Goal: Information Seeking & Learning: Learn about a topic

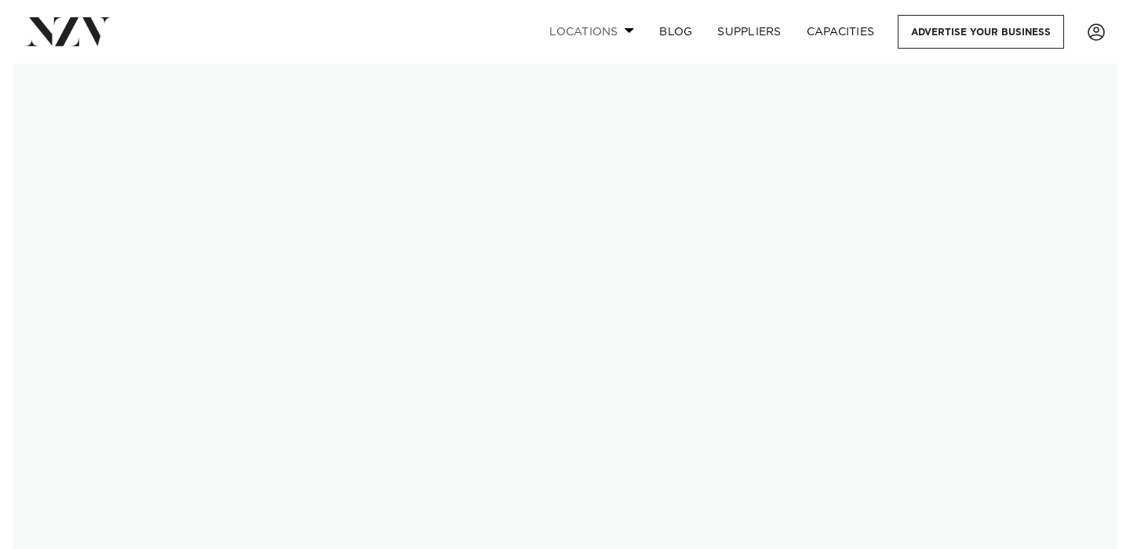
click at [625, 29] on link "Locations" at bounding box center [592, 32] width 110 height 34
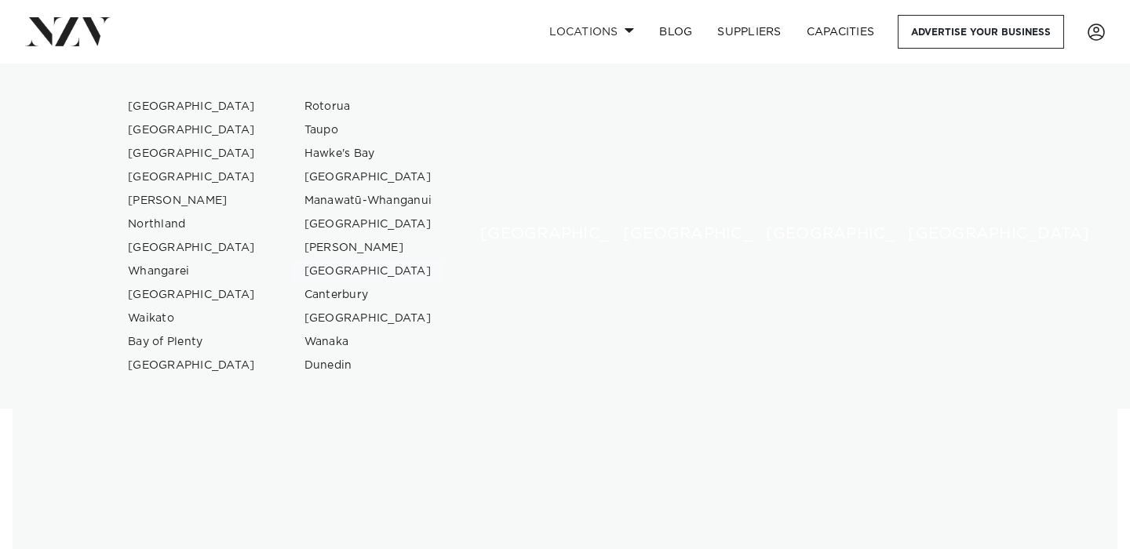
click at [304, 273] on link "[GEOGRAPHIC_DATA]" at bounding box center [368, 272] width 153 height 24
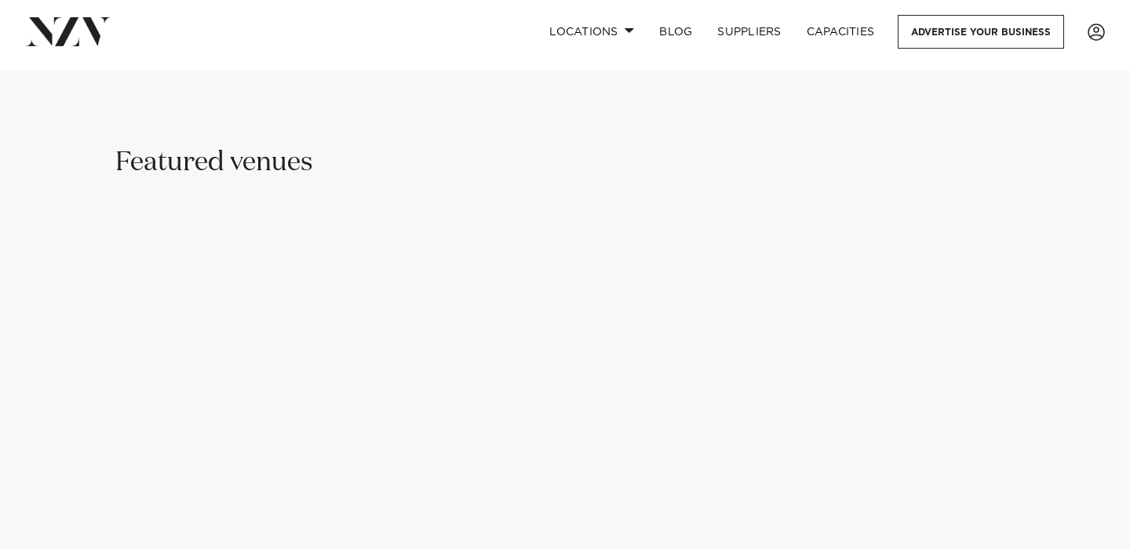
scroll to position [1139, 0]
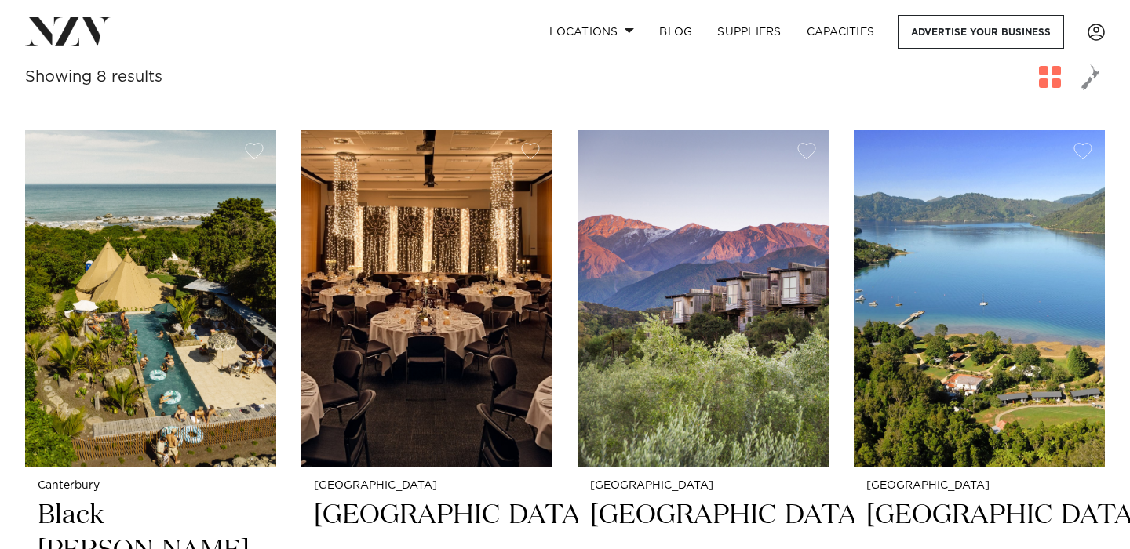
scroll to position [563, 0]
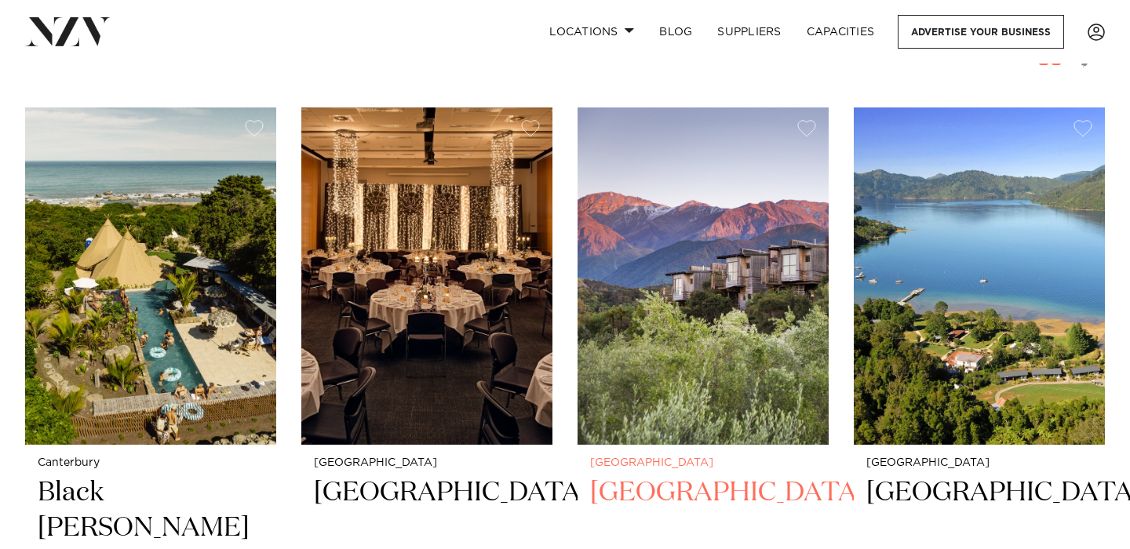
click at [730, 264] on img at bounding box center [703, 276] width 251 height 337
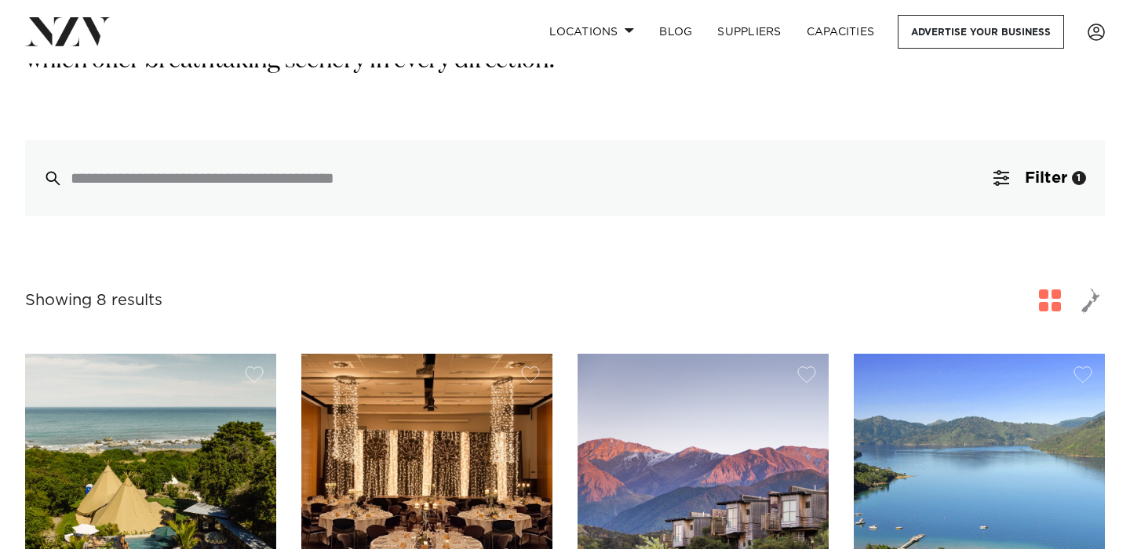
scroll to position [147, 0]
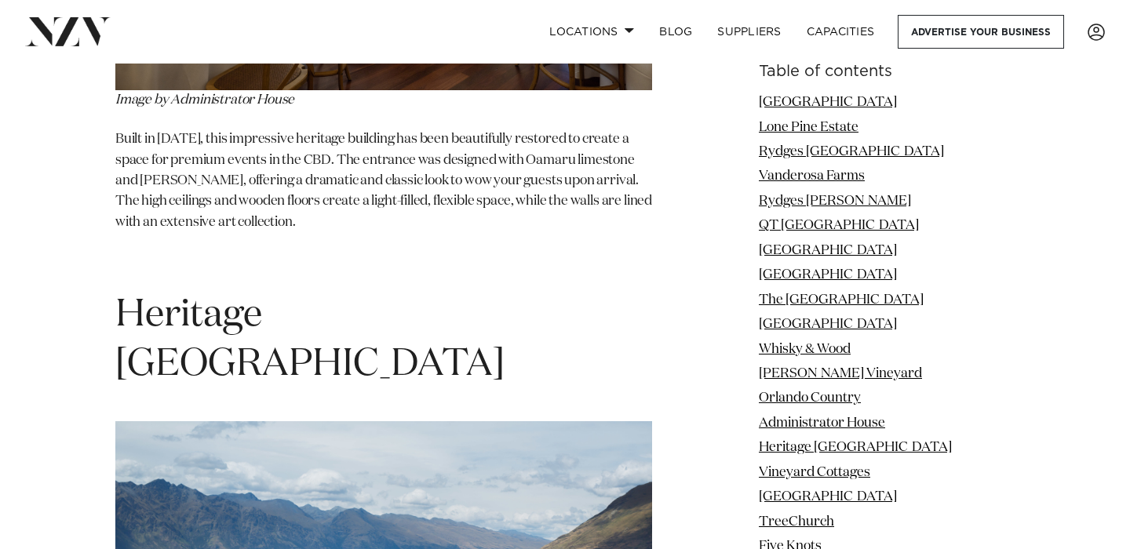
scroll to position [10045, 0]
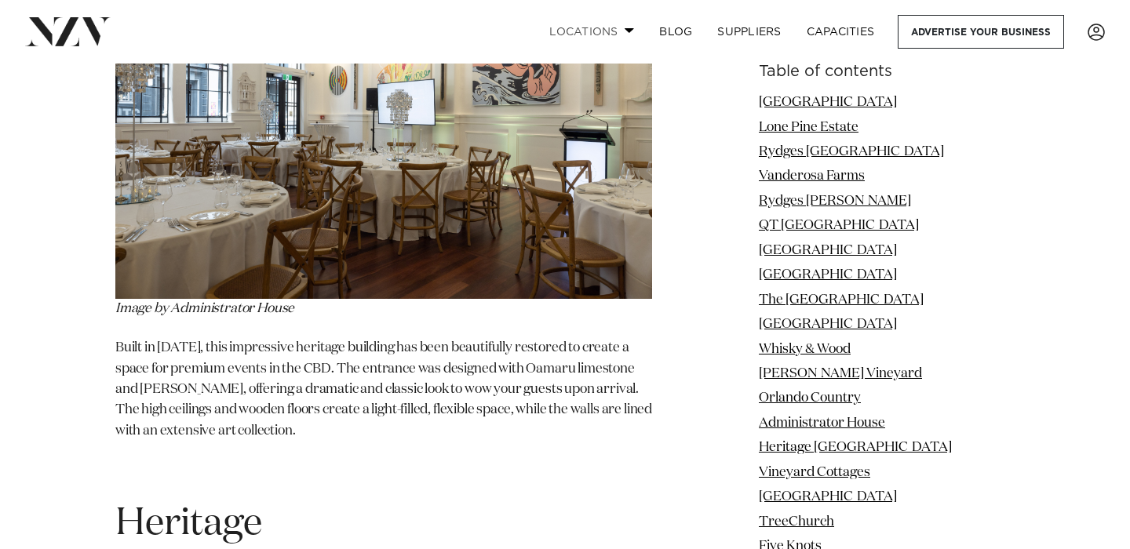
click at [618, 27] on link "Locations" at bounding box center [592, 32] width 110 height 34
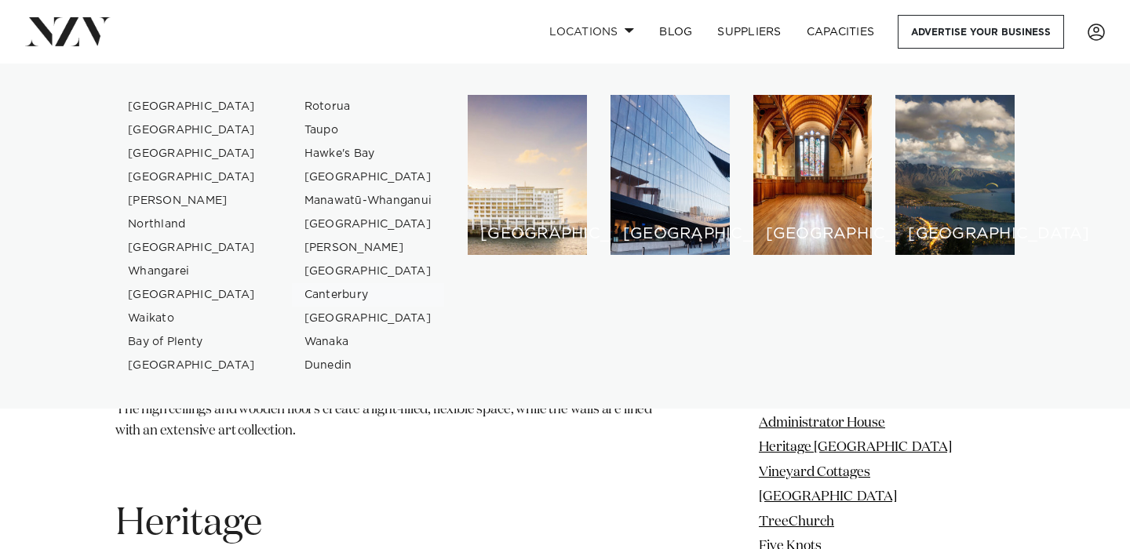
click at [326, 298] on link "Canterbury" at bounding box center [368, 295] width 153 height 24
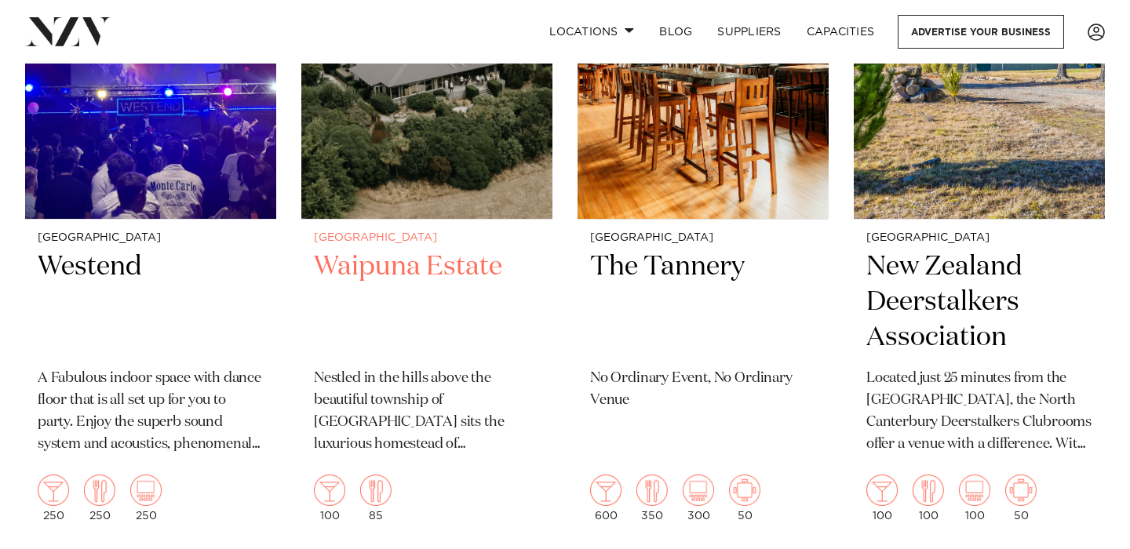
scroll to position [2235, 0]
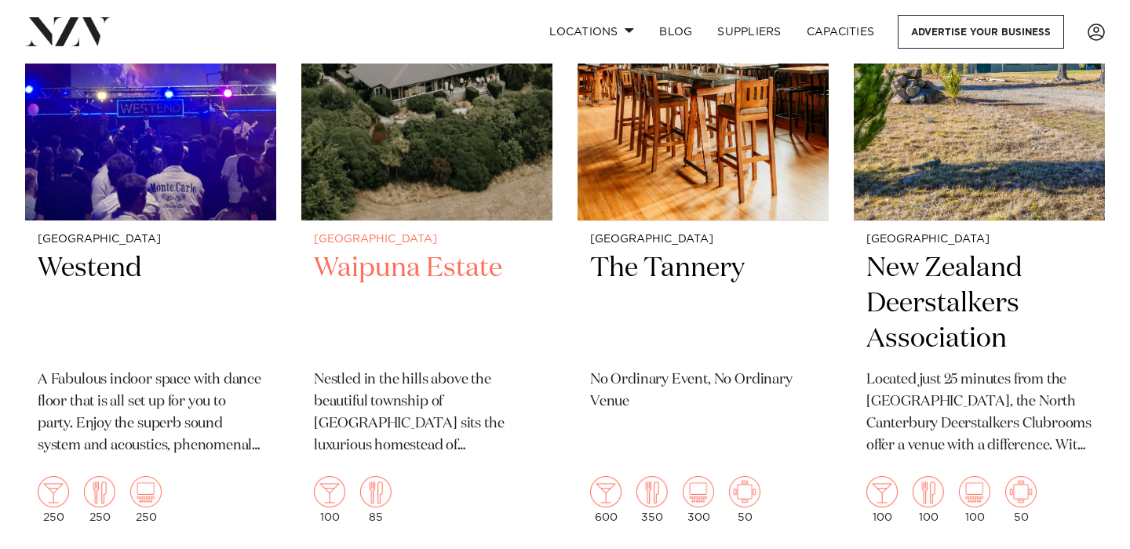
click at [407, 251] on h2 "Waipuna Estate" at bounding box center [427, 304] width 226 height 106
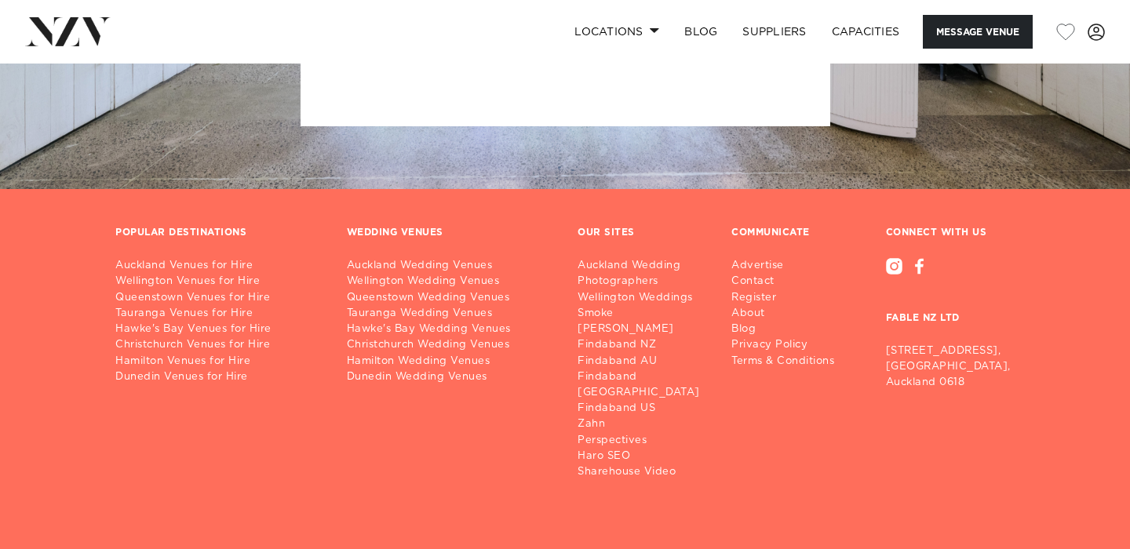
scroll to position [4120, 0]
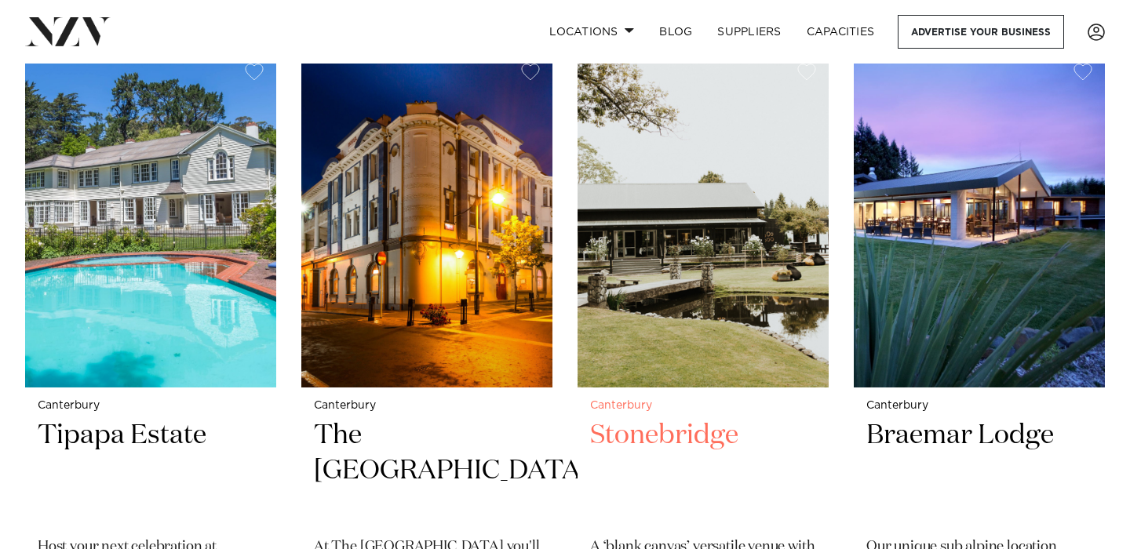
scroll to position [2744, 0]
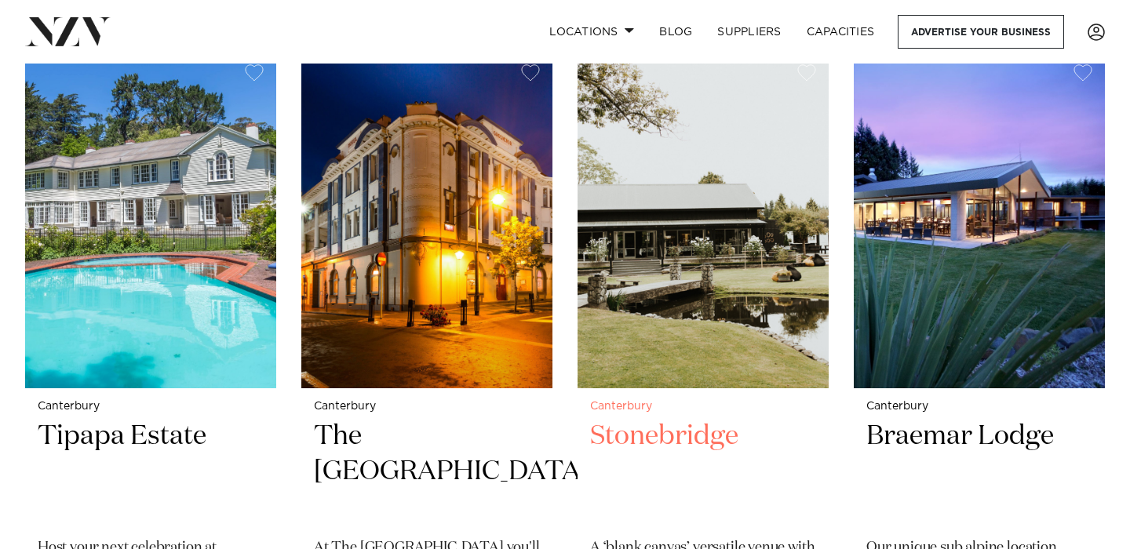
click at [678, 190] on img at bounding box center [703, 220] width 251 height 337
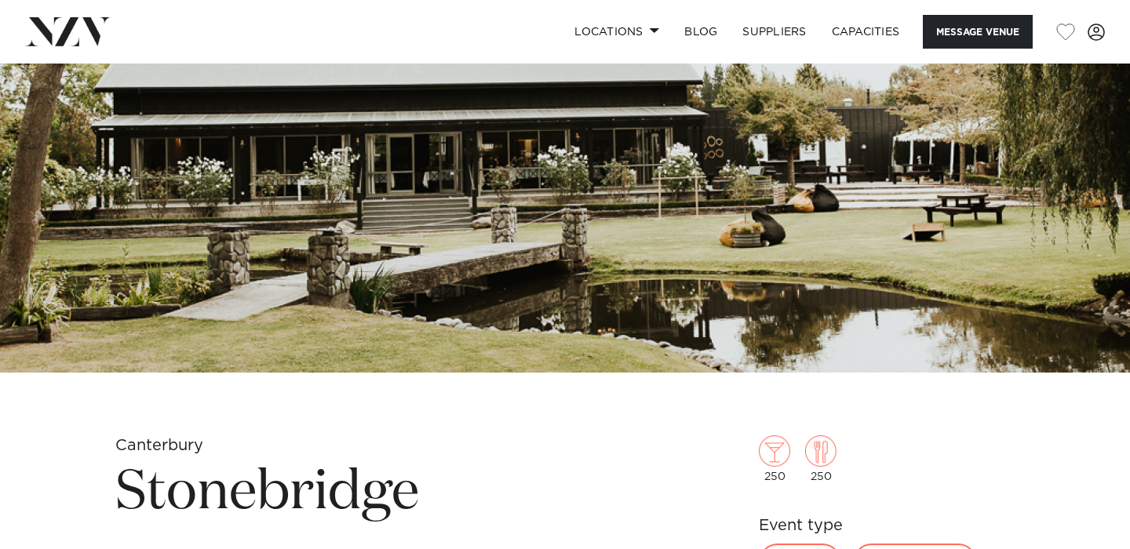
scroll to position [450, 0]
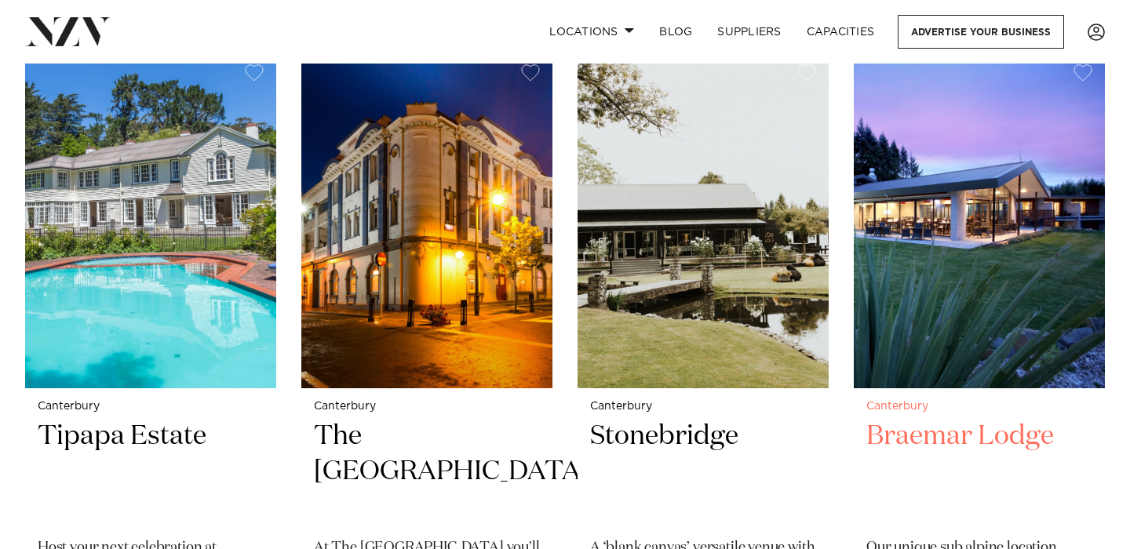
click at [903, 239] on img at bounding box center [979, 220] width 251 height 337
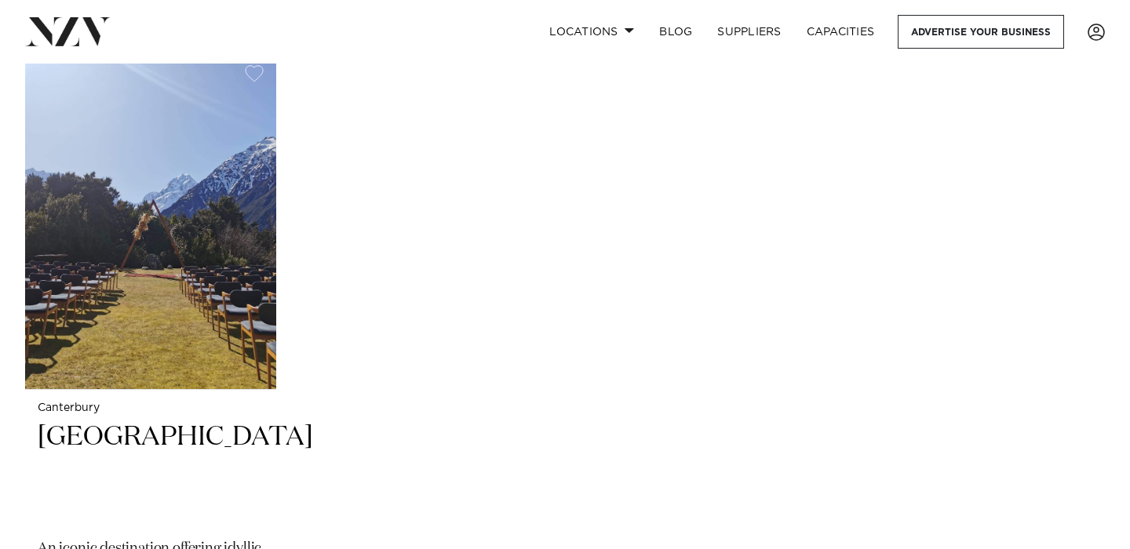
scroll to position [3421, 0]
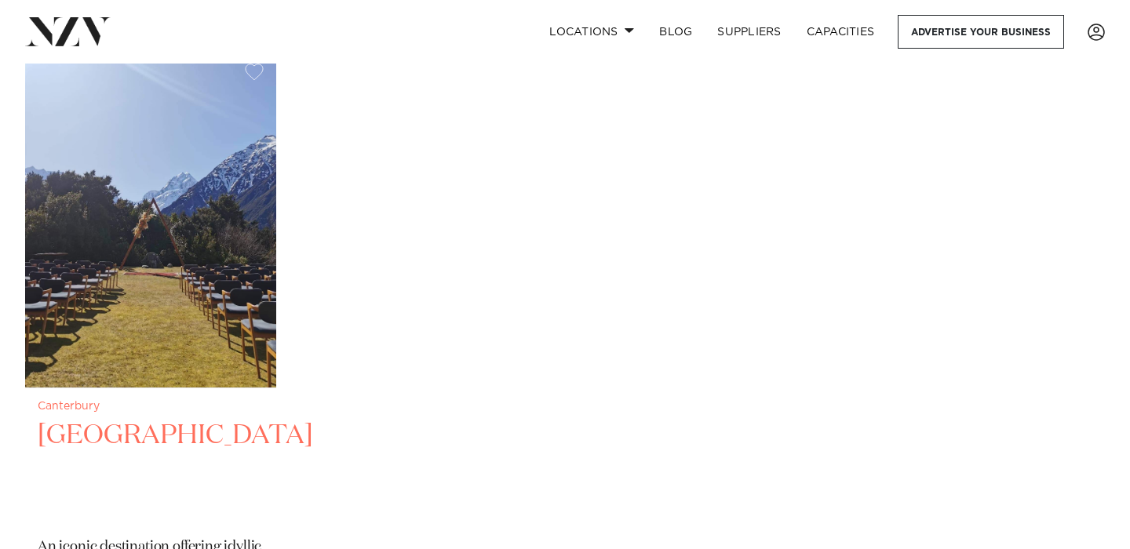
click at [119, 148] on img at bounding box center [150, 219] width 251 height 337
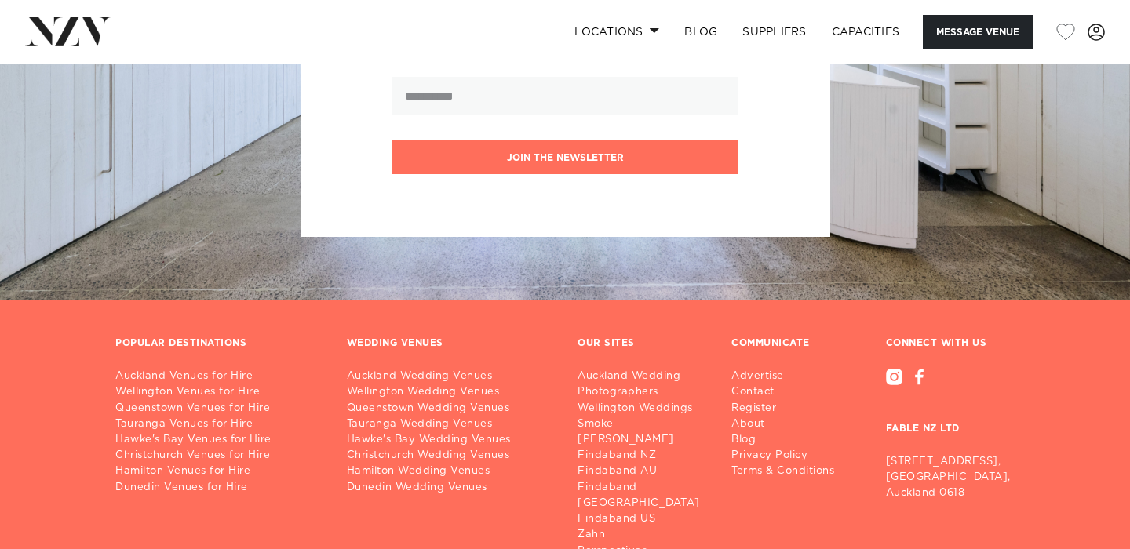
scroll to position [2023, 0]
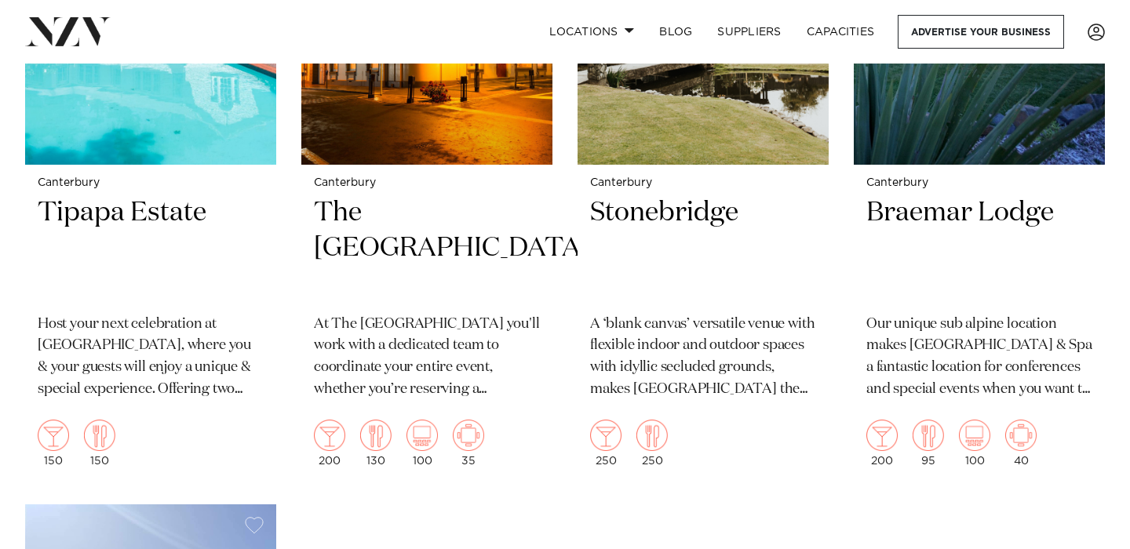
scroll to position [2953, 0]
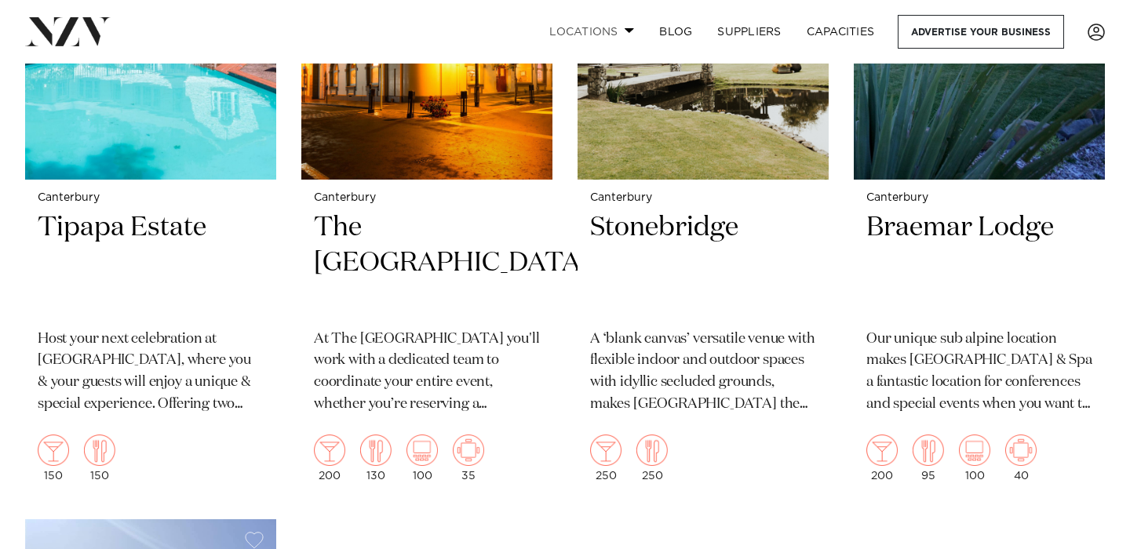
click at [573, 32] on link "Locations" at bounding box center [592, 32] width 110 height 34
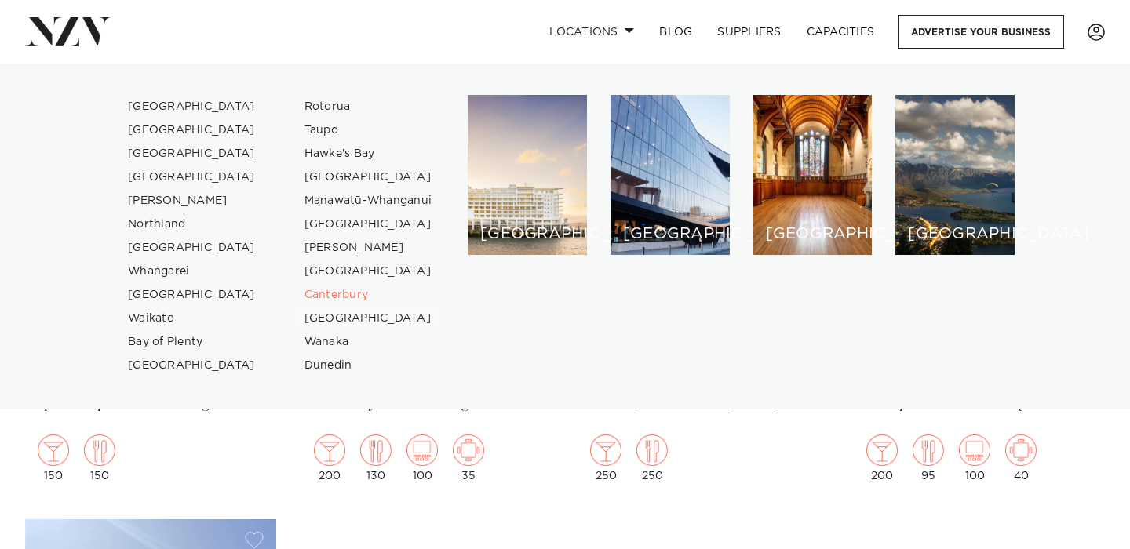
click at [339, 315] on link "[GEOGRAPHIC_DATA]" at bounding box center [368, 319] width 153 height 24
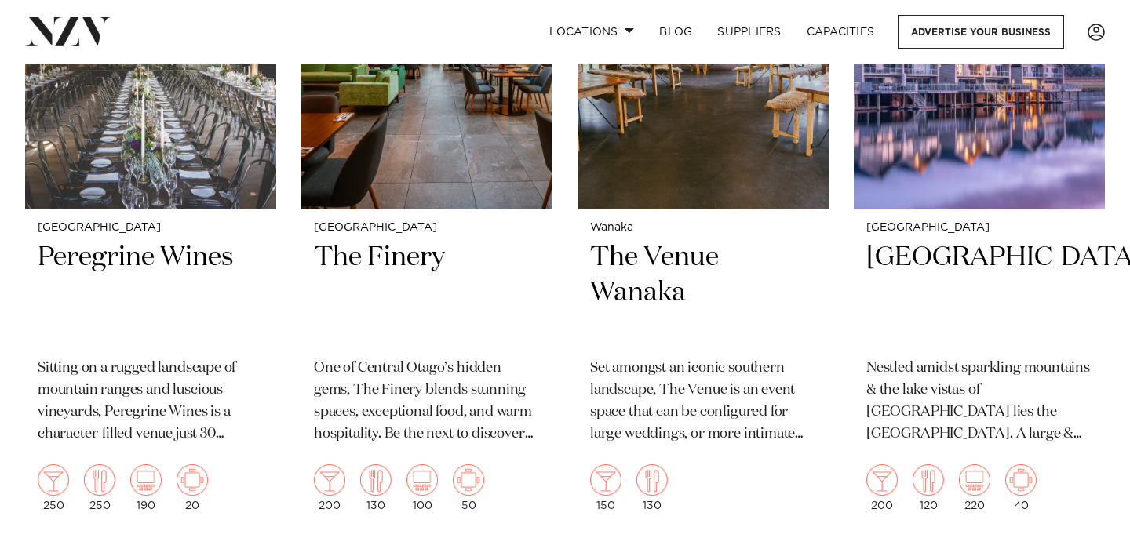
scroll to position [757, 0]
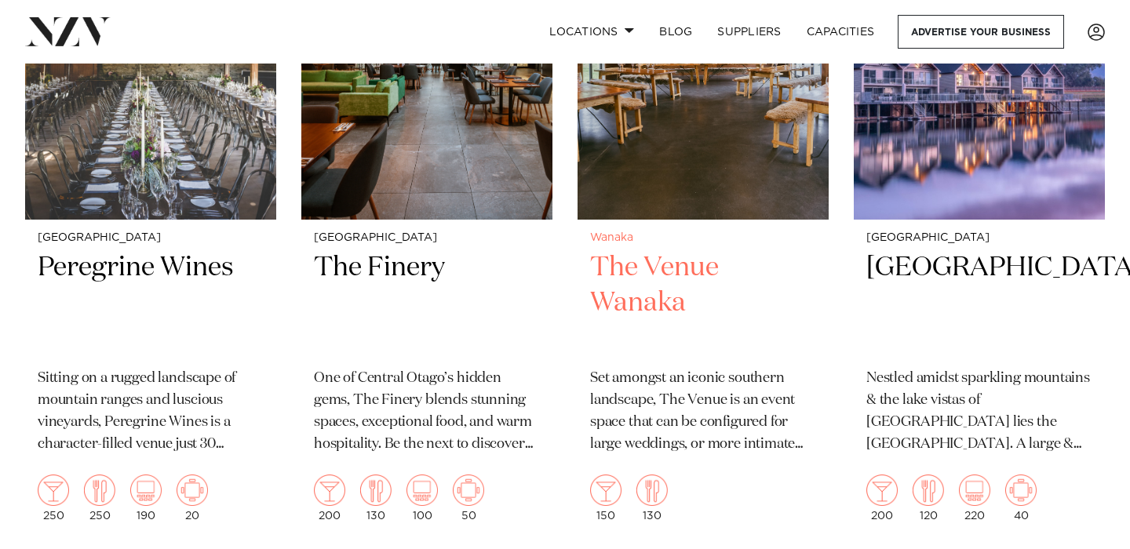
click at [630, 288] on h2 "The Venue Wanaka" at bounding box center [703, 303] width 226 height 106
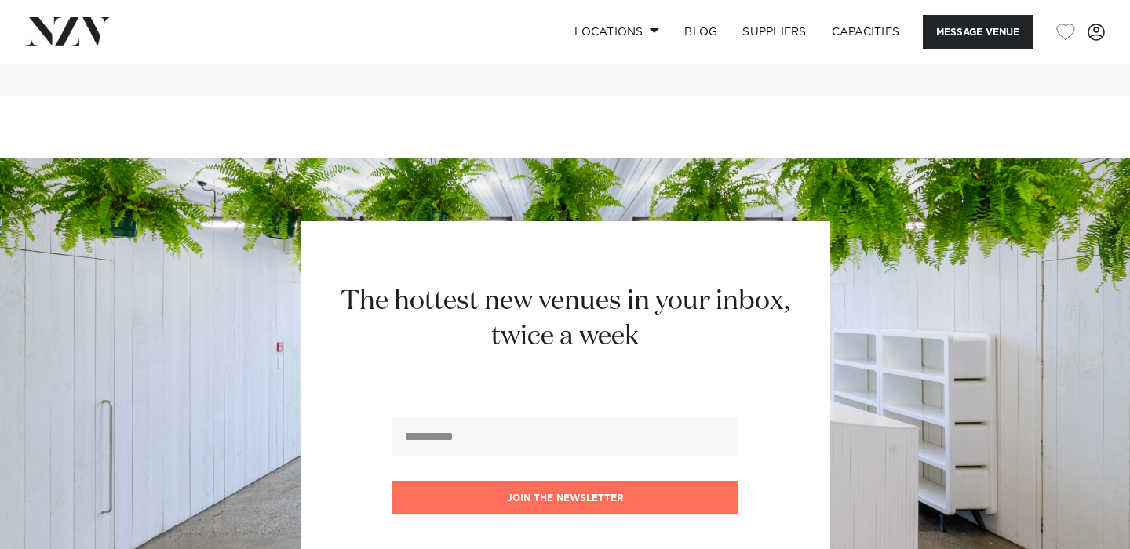
scroll to position [3821, 0]
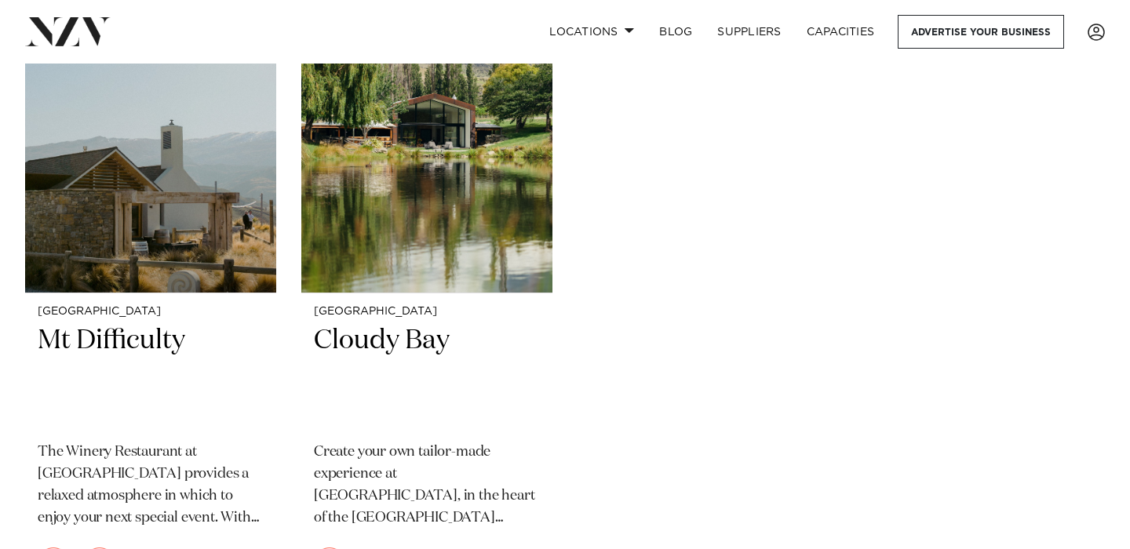
scroll to position [1368, 0]
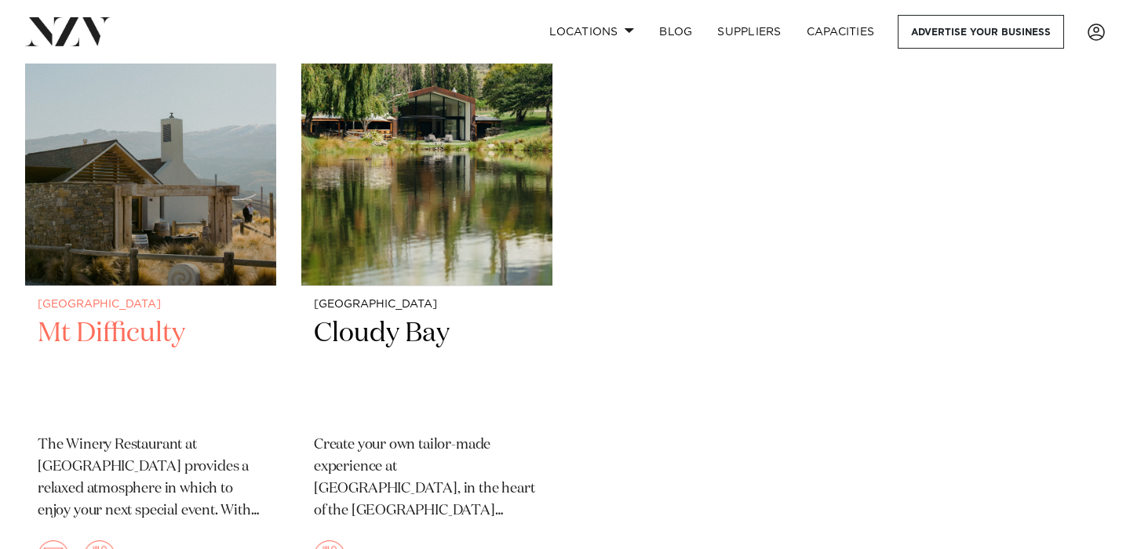
click at [136, 244] on img at bounding box center [150, 117] width 251 height 337
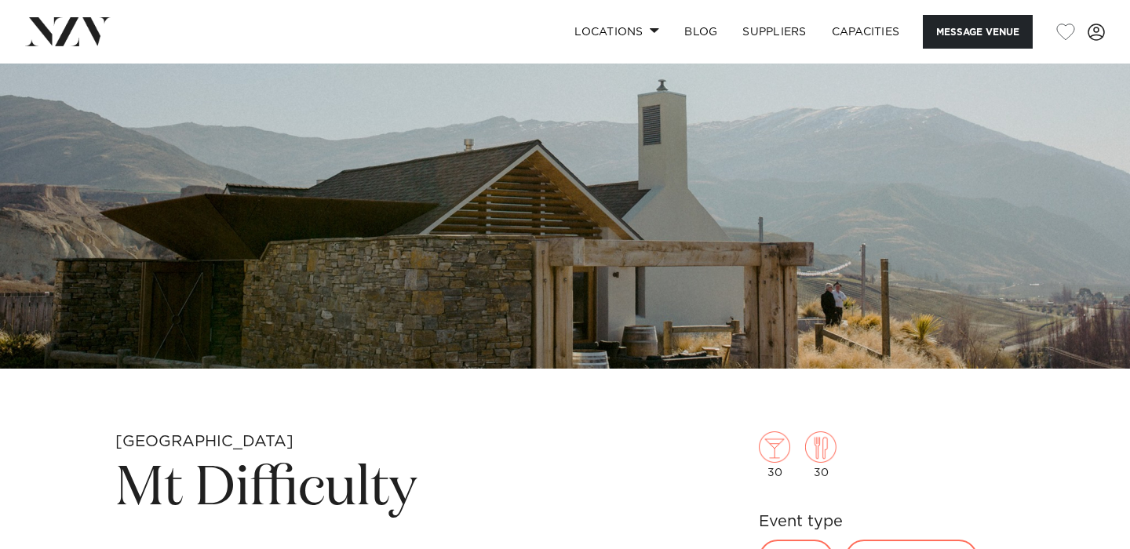
scroll to position [225, 0]
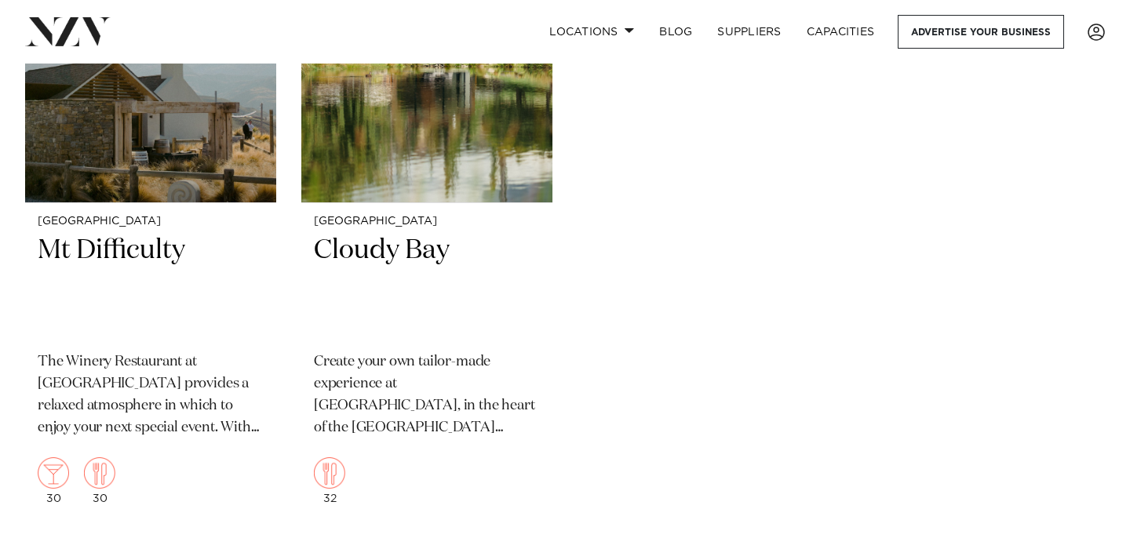
scroll to position [1198, 0]
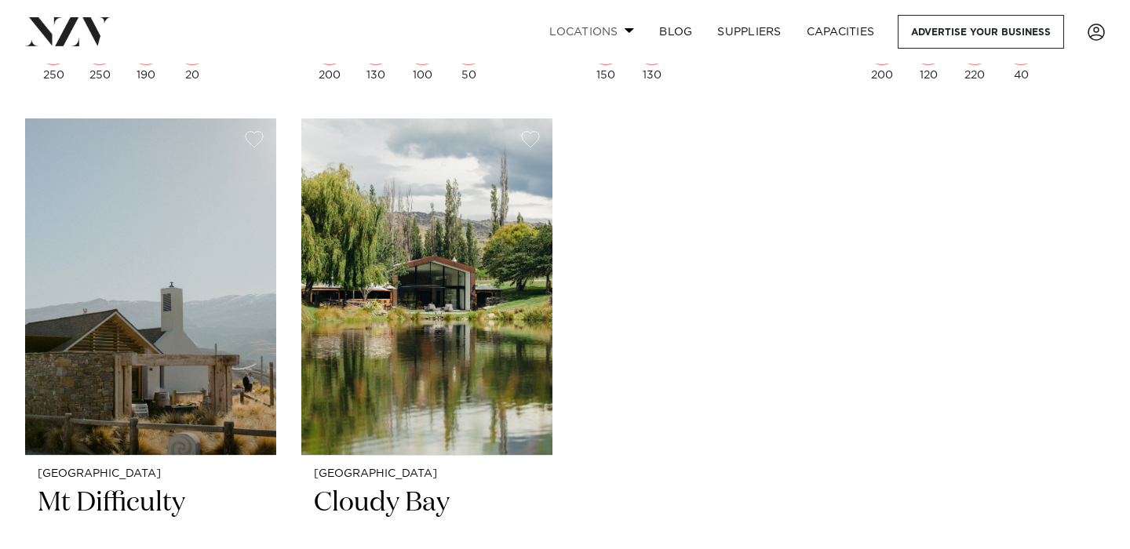
click at [589, 35] on link "Locations" at bounding box center [592, 32] width 110 height 34
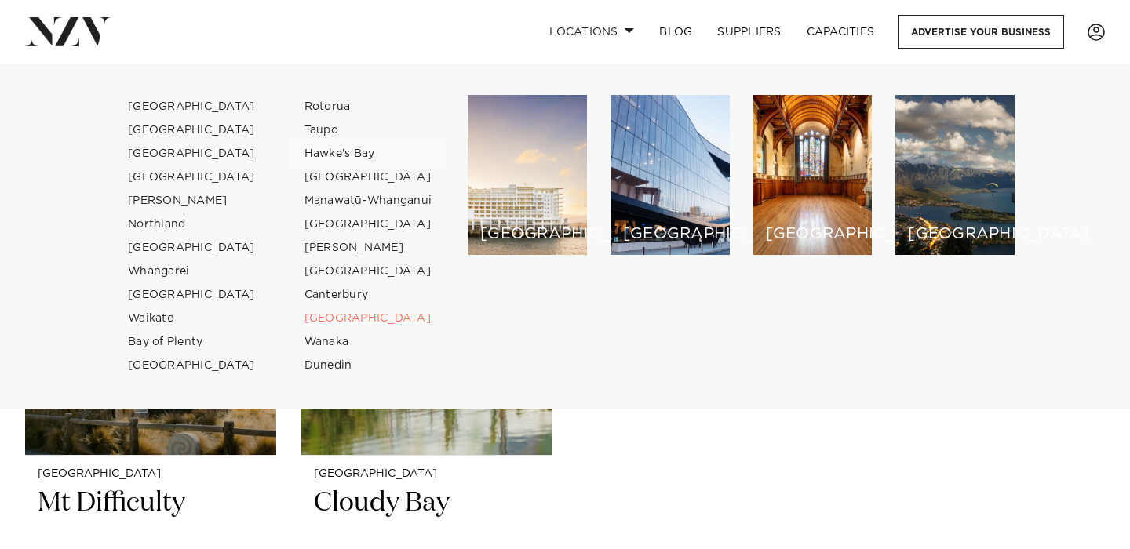
click at [333, 152] on link "Hawke's Bay" at bounding box center [368, 154] width 153 height 24
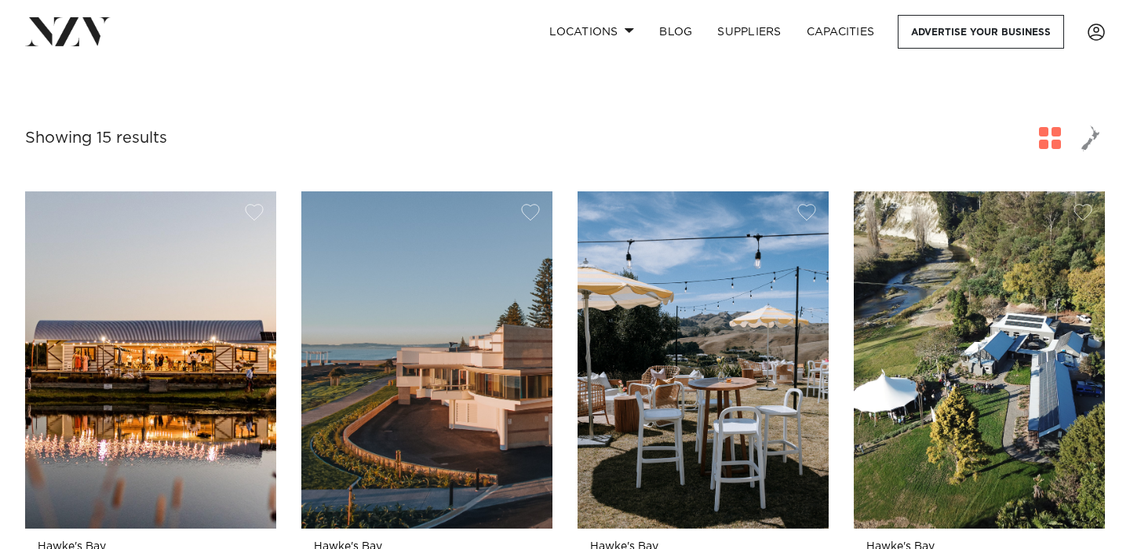
scroll to position [483, 0]
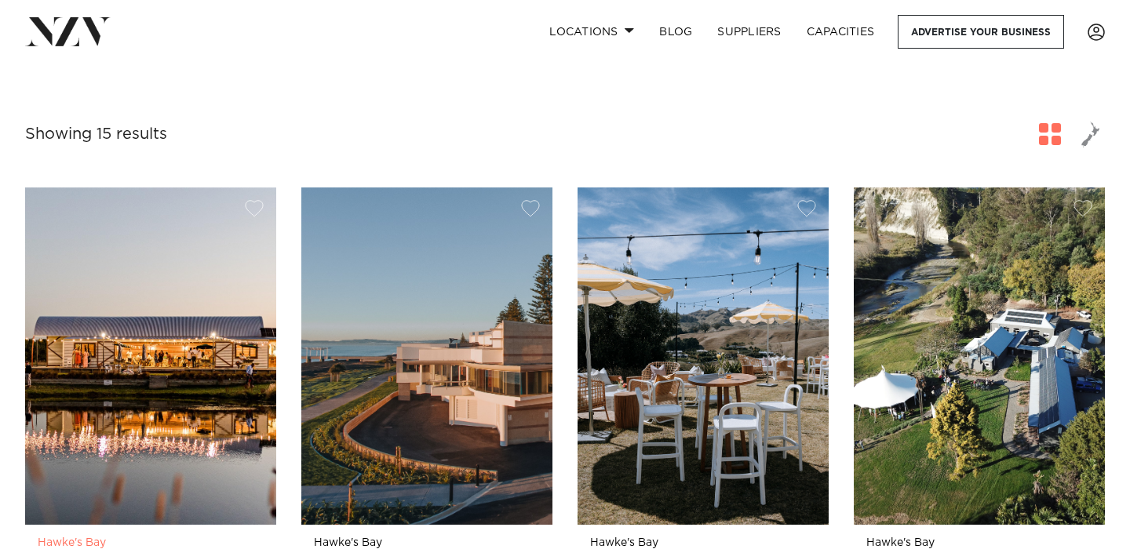
click at [130, 389] on img at bounding box center [150, 356] width 251 height 337
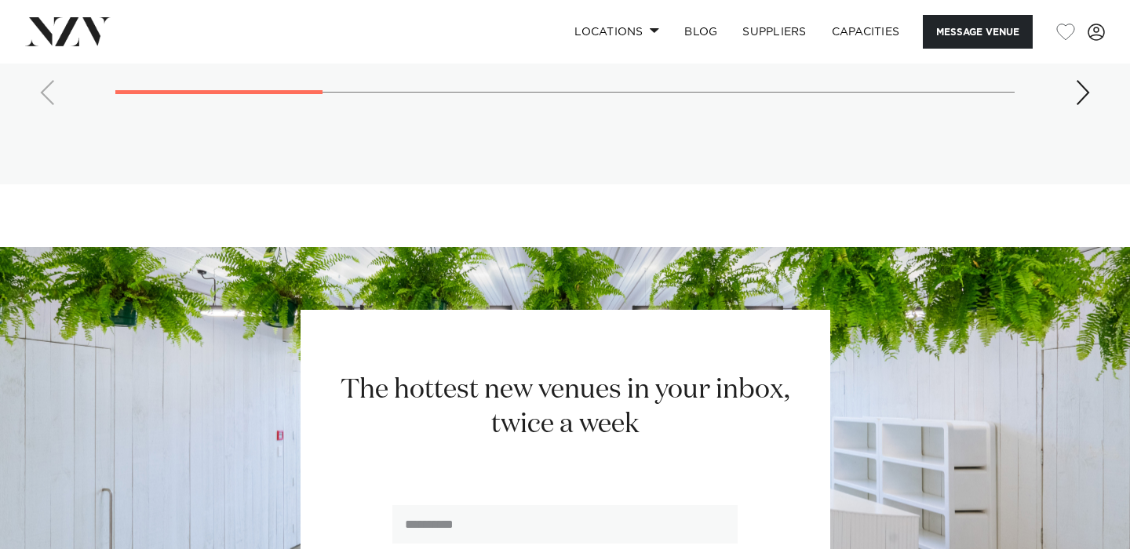
scroll to position [2989, 0]
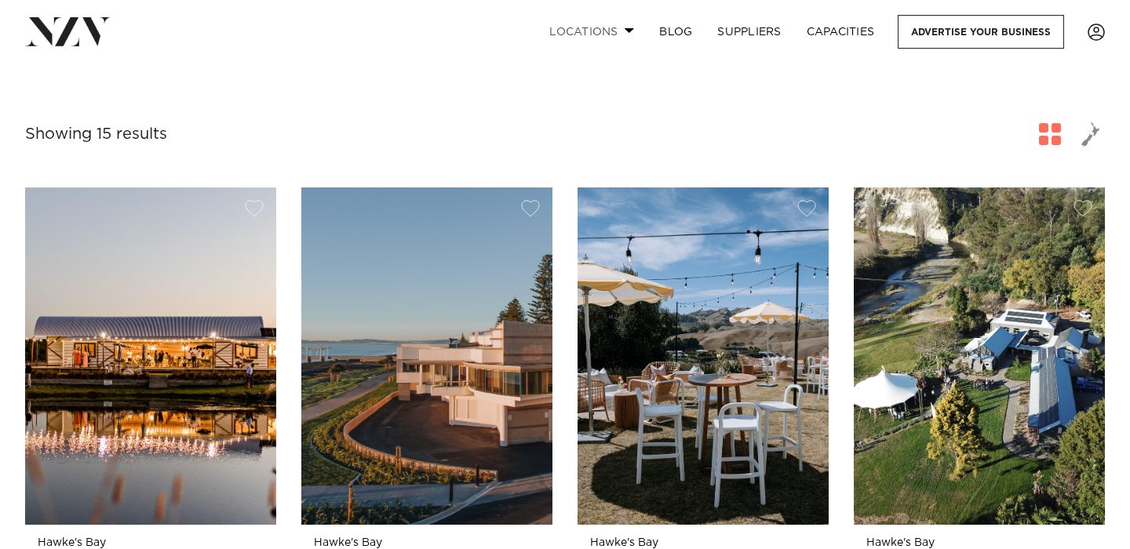
click at [619, 33] on link "Locations" at bounding box center [592, 32] width 110 height 34
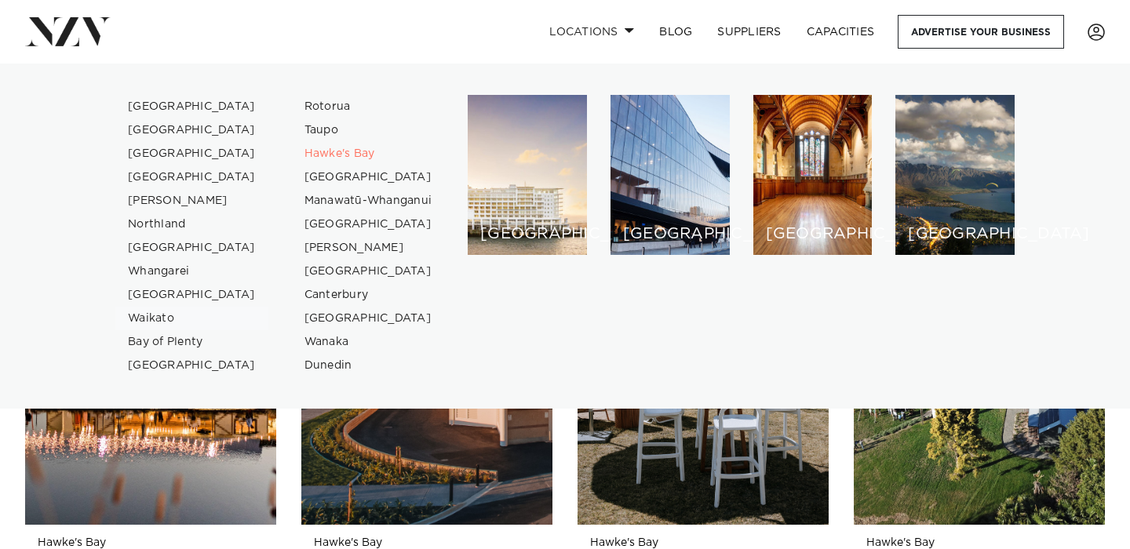
click at [151, 327] on link "Waikato" at bounding box center [191, 319] width 153 height 24
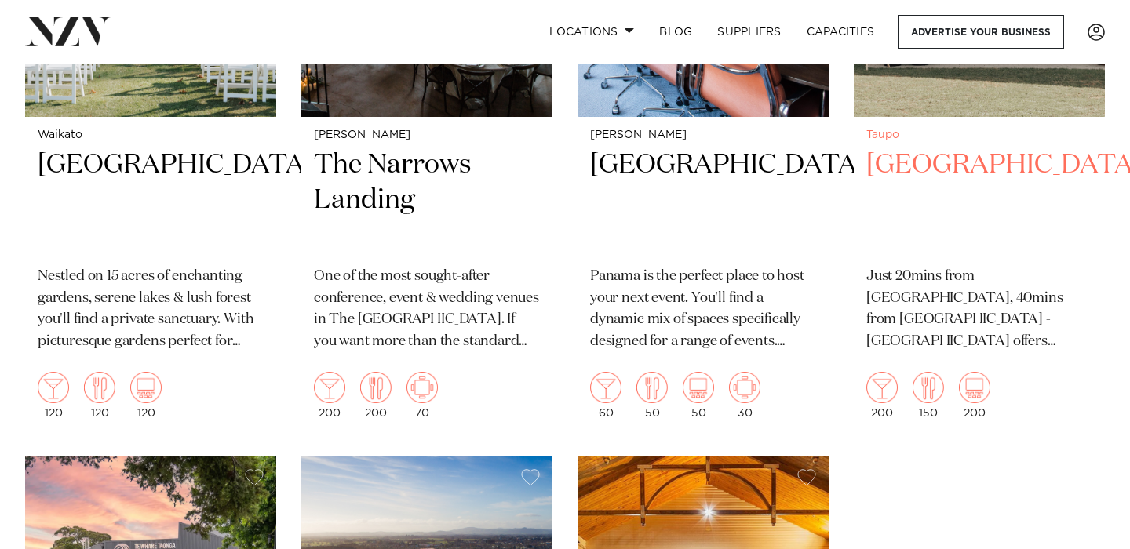
scroll to position [2699, 0]
